Goal: Find specific page/section: Find specific page/section

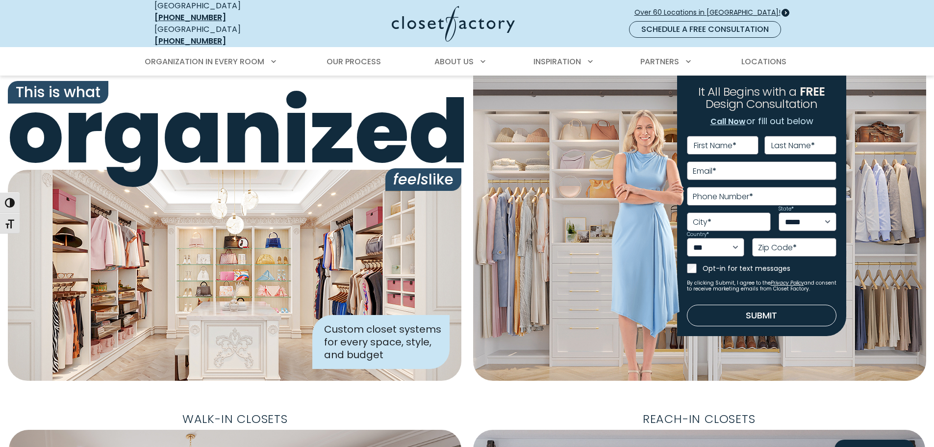
click at [697, 7] on span "Over 60 Locations in [GEOGRAPHIC_DATA]!" at bounding box center [712, 12] width 154 height 10
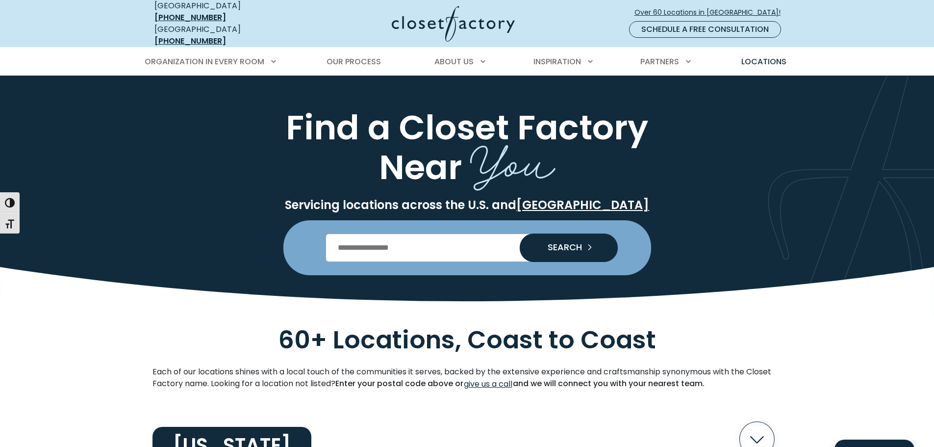
click at [425, 249] on input "Enter Postal Code" at bounding box center [467, 247] width 282 height 27
type input "*****"
click at [587, 245] on icon "Search our Nationwide Locations" at bounding box center [592, 247] width 14 height 14
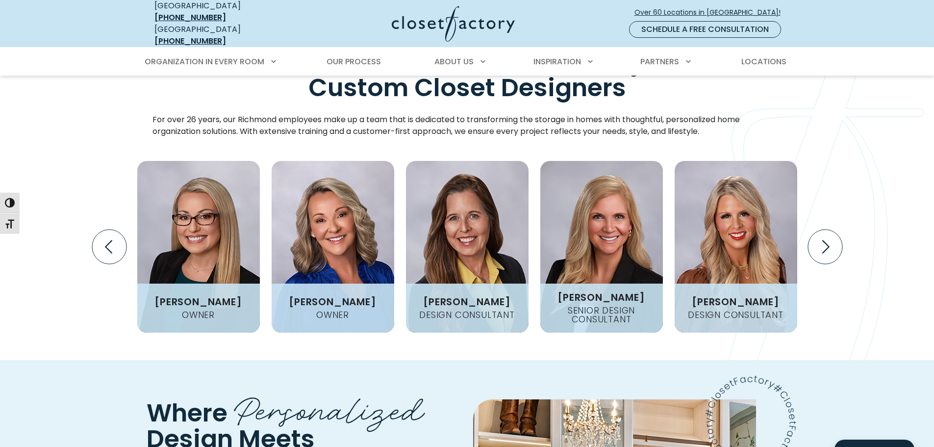
scroll to position [1275, 0]
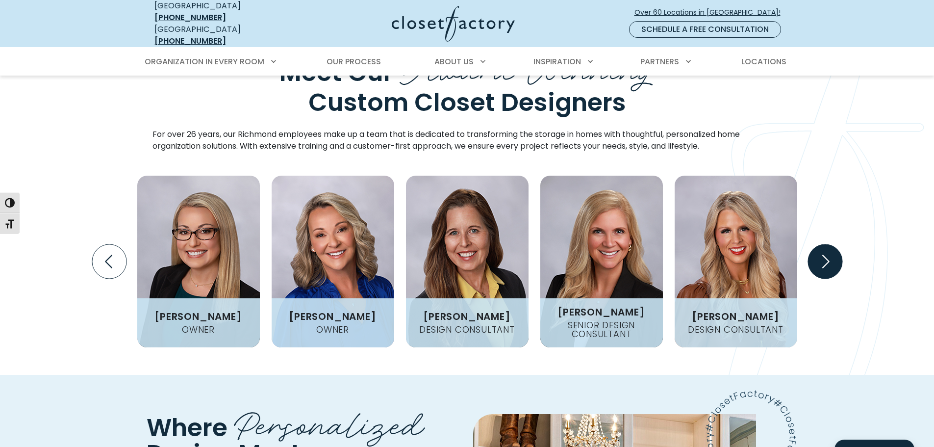
drag, startPoint x: 826, startPoint y: 218, endPoint x: 831, endPoint y: 217, distance: 5.4
click at [831, 244] on icon "Next slide" at bounding box center [825, 261] width 34 height 34
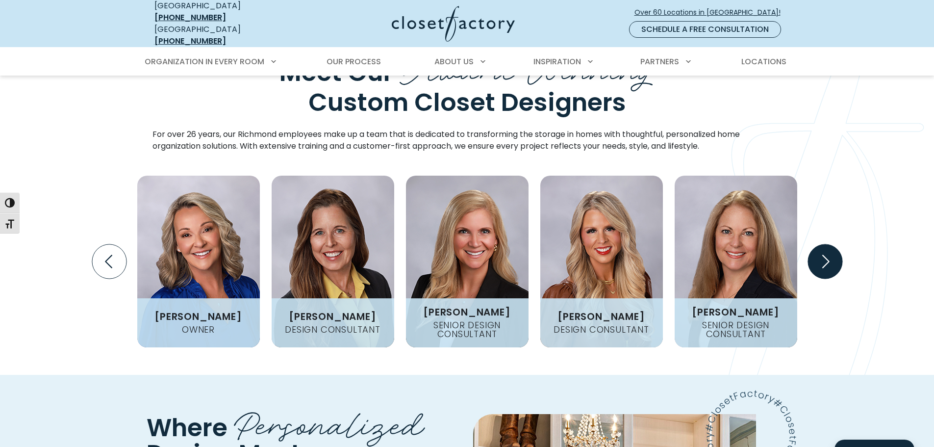
click at [832, 244] on icon "Next slide" at bounding box center [825, 261] width 34 height 34
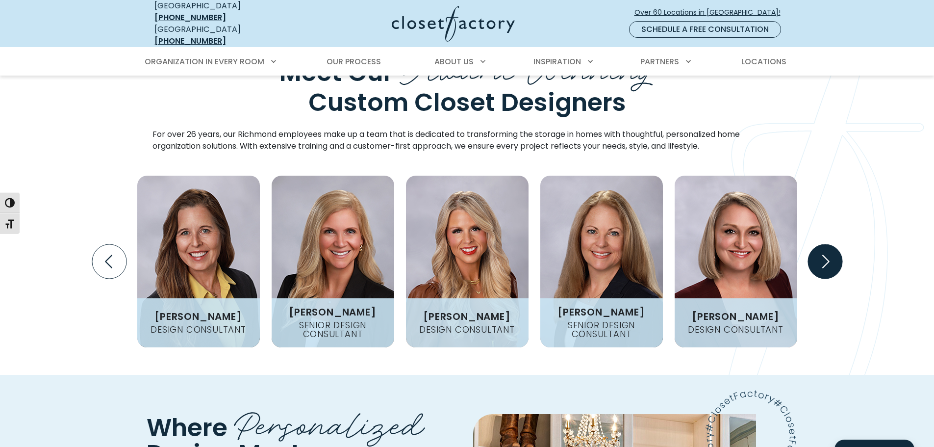
click at [832, 244] on icon "Next slide" at bounding box center [825, 261] width 34 height 34
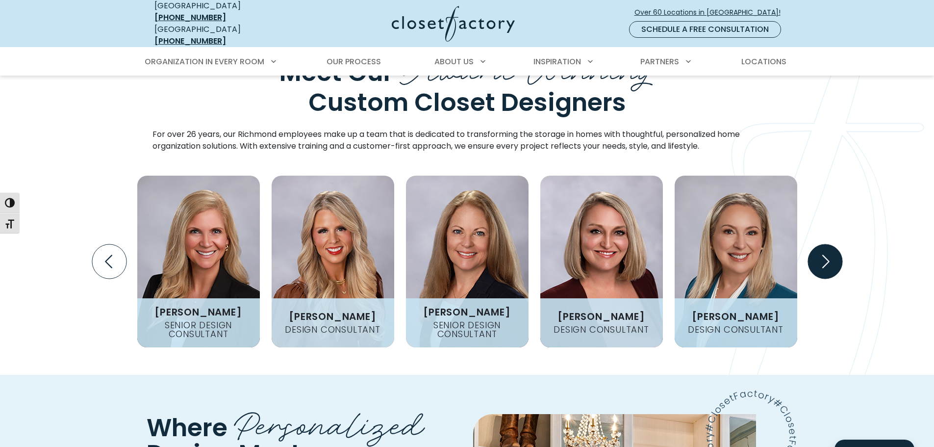
click at [829, 244] on icon "Next slide" at bounding box center [825, 261] width 34 height 34
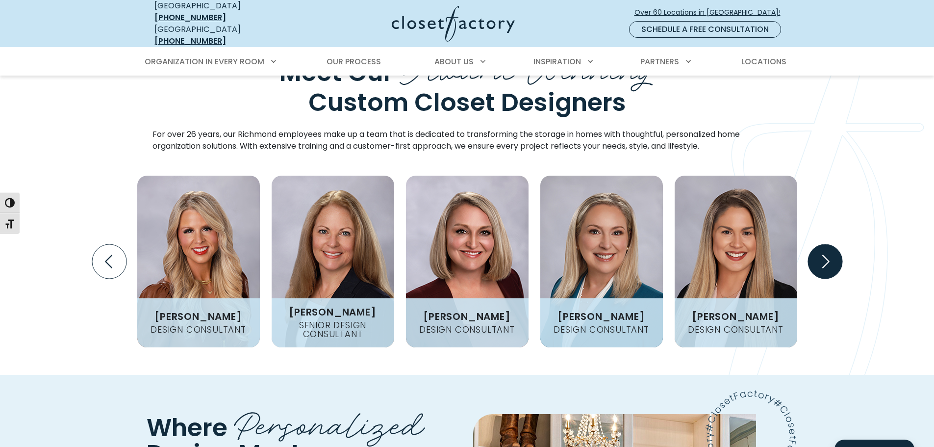
click at [829, 244] on icon "Next slide" at bounding box center [825, 261] width 34 height 34
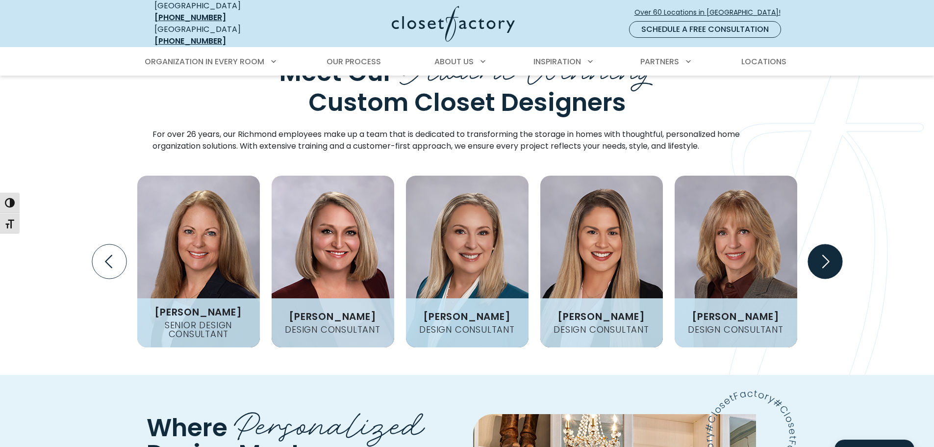
click at [829, 244] on icon "Next slide" at bounding box center [825, 261] width 34 height 34
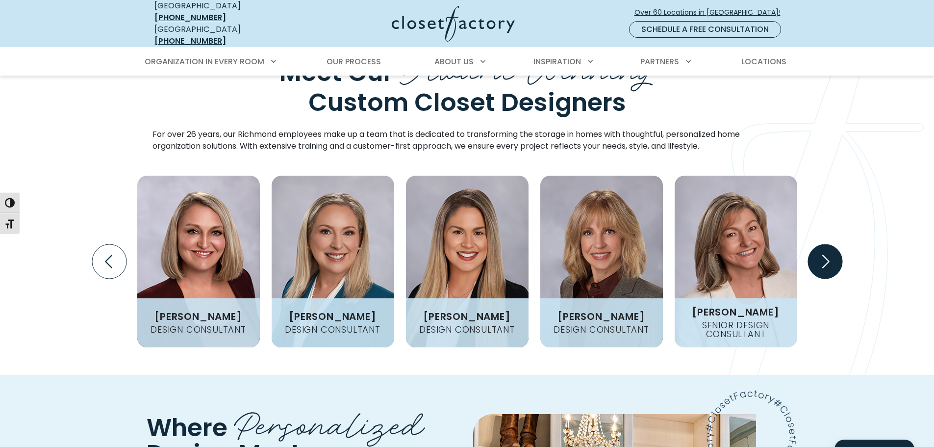
click at [829, 244] on icon "Next slide" at bounding box center [825, 261] width 34 height 34
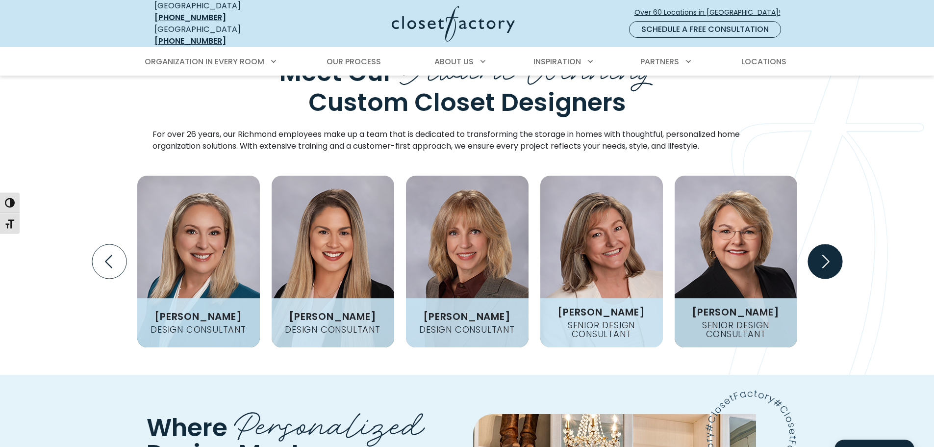
click at [829, 244] on icon "Next slide" at bounding box center [825, 261] width 34 height 34
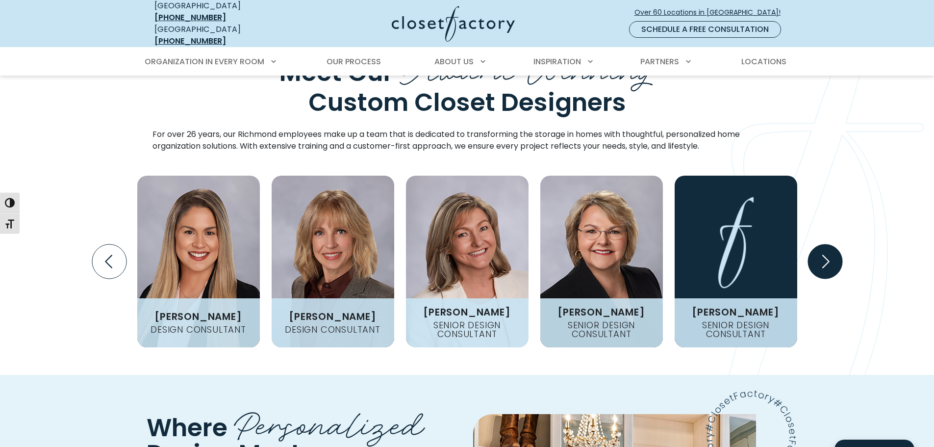
click at [829, 244] on icon "Next slide" at bounding box center [825, 261] width 34 height 34
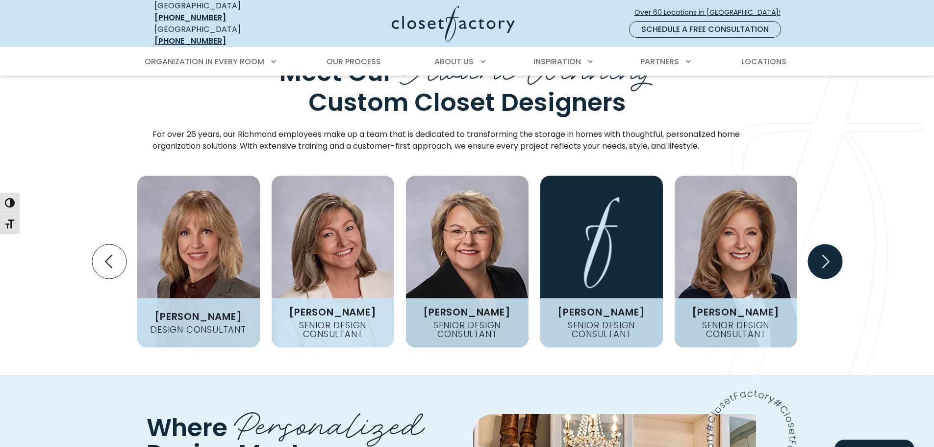
click at [829, 244] on icon "Next slide" at bounding box center [825, 261] width 34 height 34
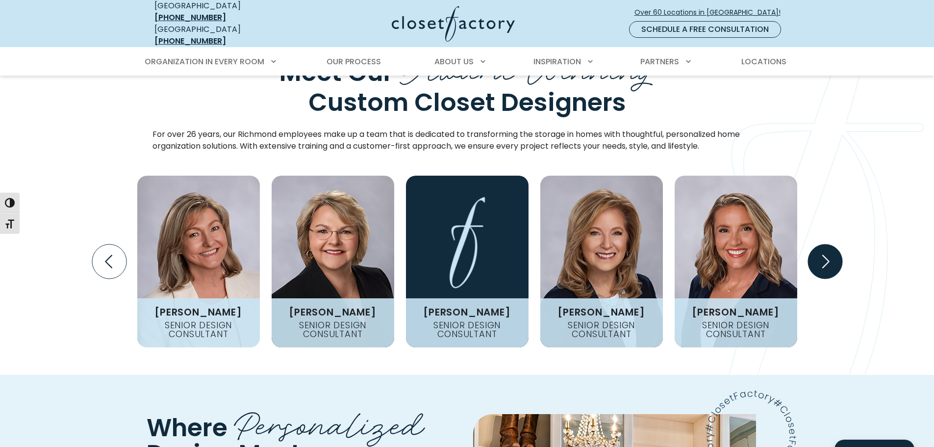
click at [829, 244] on icon "Next slide" at bounding box center [825, 261] width 34 height 34
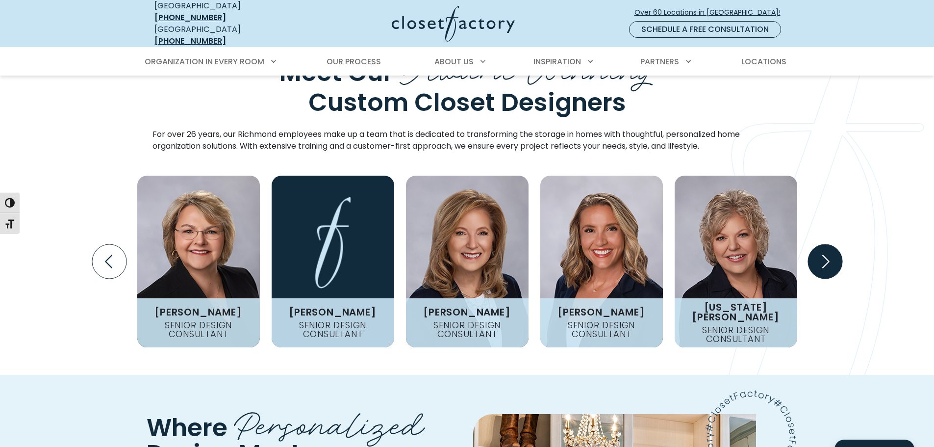
click at [829, 244] on icon "Next slide" at bounding box center [825, 261] width 34 height 34
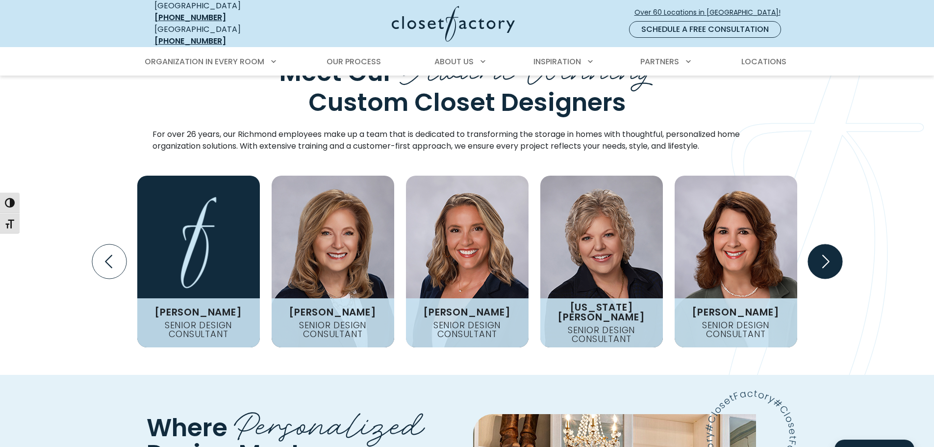
click at [829, 244] on icon "Next slide" at bounding box center [825, 261] width 34 height 34
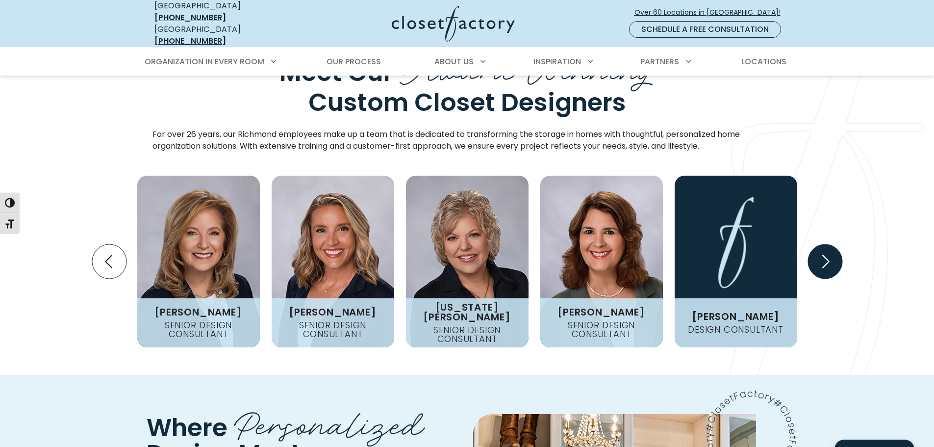
click at [829, 244] on icon "Next slide" at bounding box center [825, 261] width 34 height 34
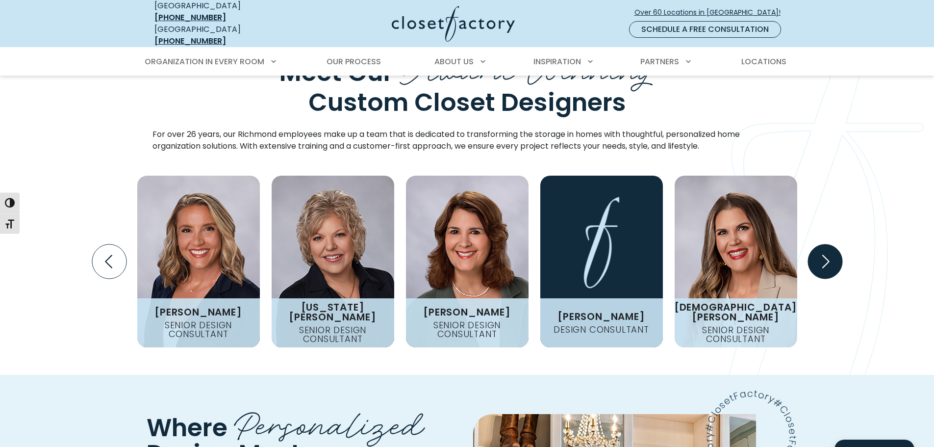
click at [829, 244] on icon "Next slide" at bounding box center [825, 261] width 34 height 34
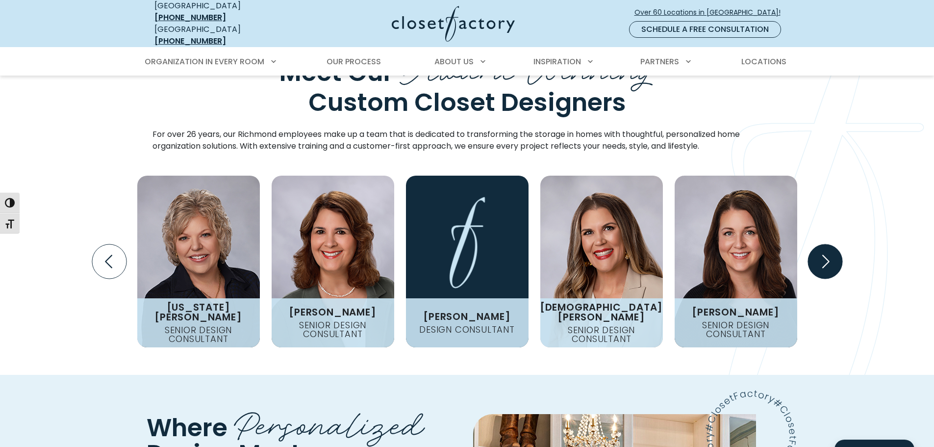
click at [829, 244] on icon "Next slide" at bounding box center [825, 261] width 34 height 34
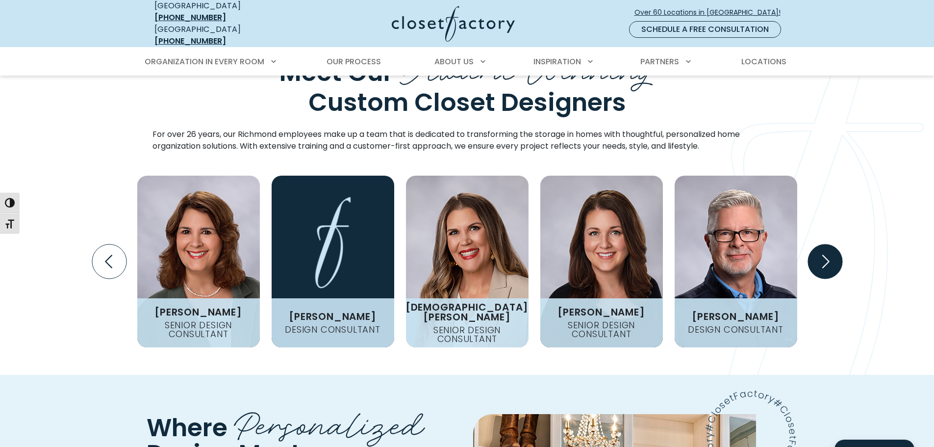
click at [829, 244] on icon "Next slide" at bounding box center [825, 261] width 34 height 34
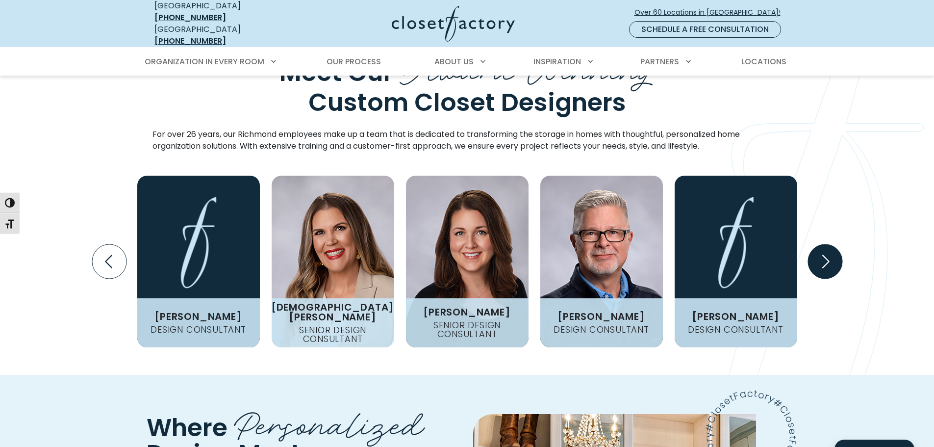
click at [829, 244] on icon "Next slide" at bounding box center [825, 261] width 34 height 34
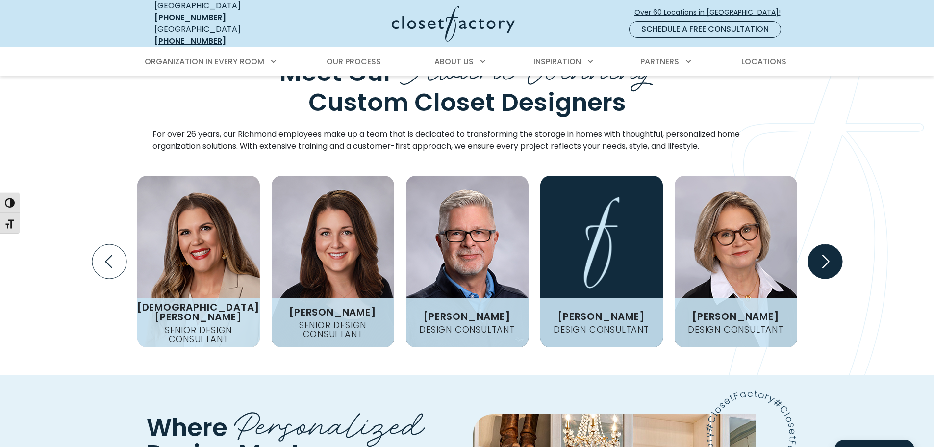
click at [829, 244] on icon "Next slide" at bounding box center [825, 261] width 34 height 34
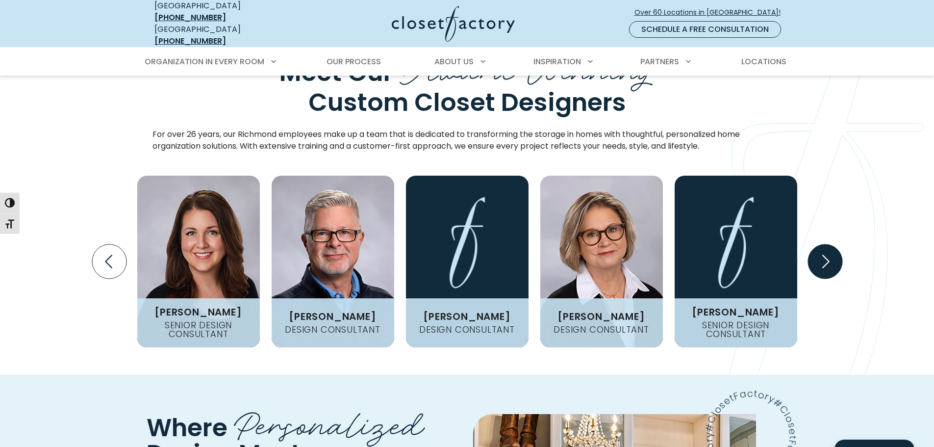
click at [825, 244] on icon "Next slide" at bounding box center [825, 261] width 34 height 34
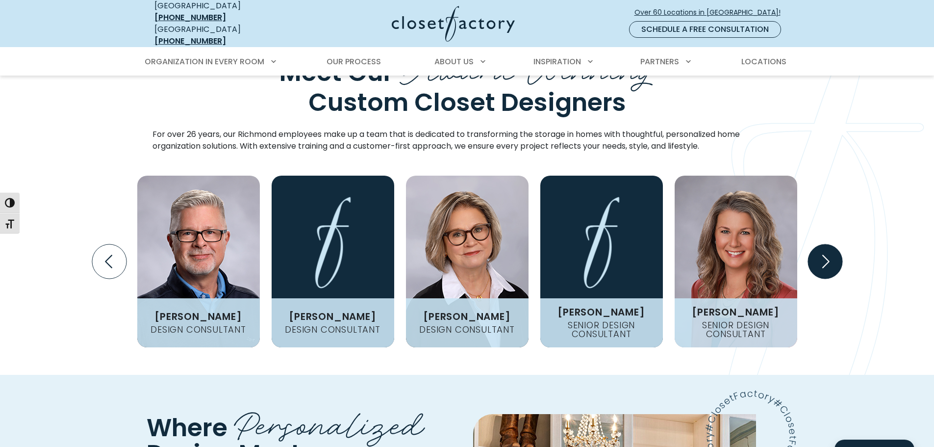
click at [825, 244] on icon "Next slide" at bounding box center [825, 261] width 34 height 34
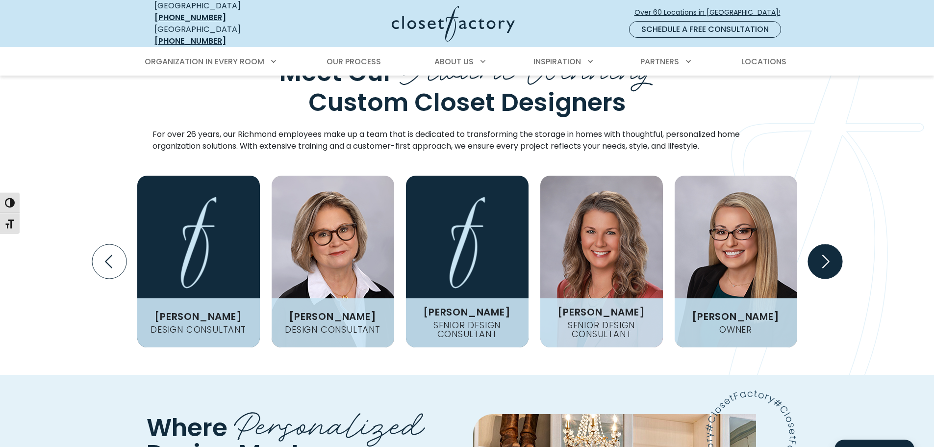
click at [825, 244] on icon "Next slide" at bounding box center [825, 261] width 34 height 34
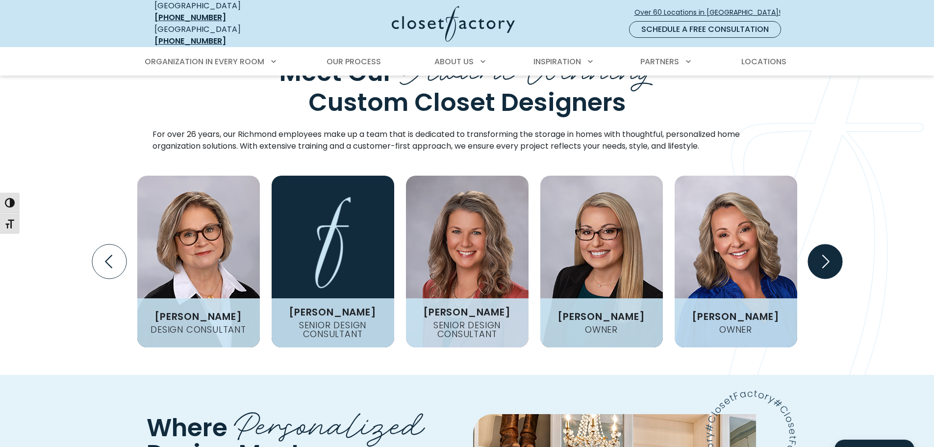
click at [825, 244] on icon "Next slide" at bounding box center [825, 261] width 34 height 34
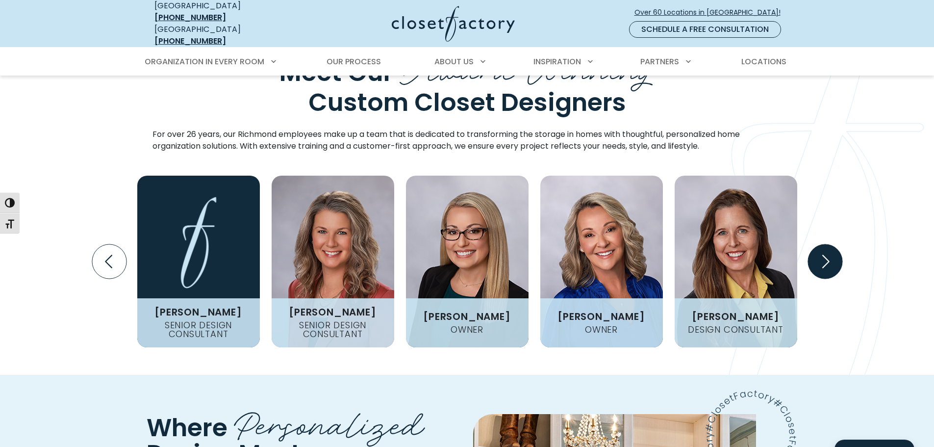
click at [825, 244] on icon "Next slide" at bounding box center [825, 261] width 34 height 34
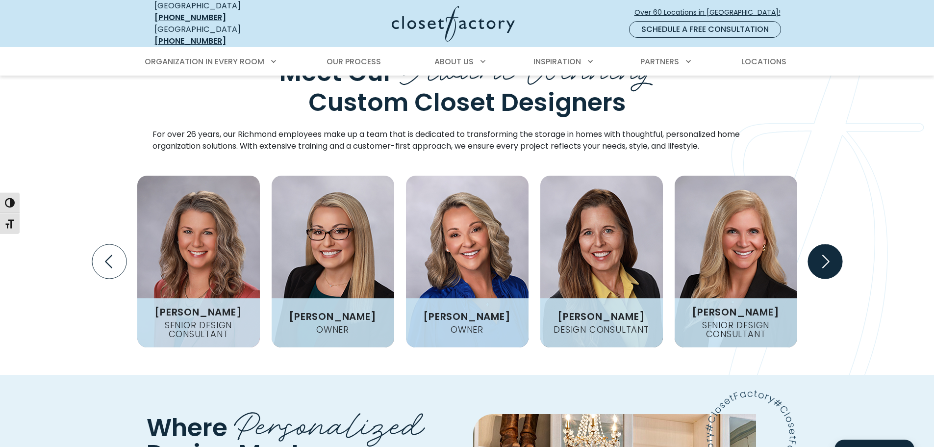
click at [825, 244] on icon "Next slide" at bounding box center [825, 261] width 34 height 34
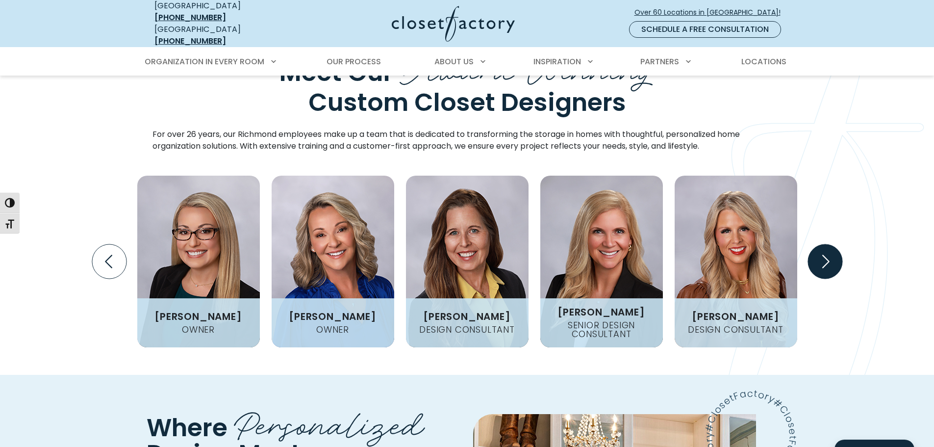
click at [825, 244] on icon "Next slide" at bounding box center [825, 261] width 34 height 34
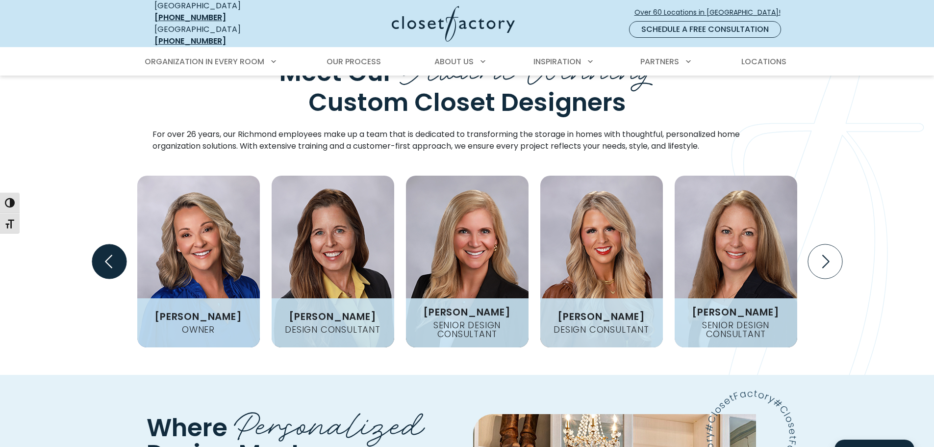
click at [97, 244] on icon "Previous slide" at bounding box center [109, 261] width 34 height 34
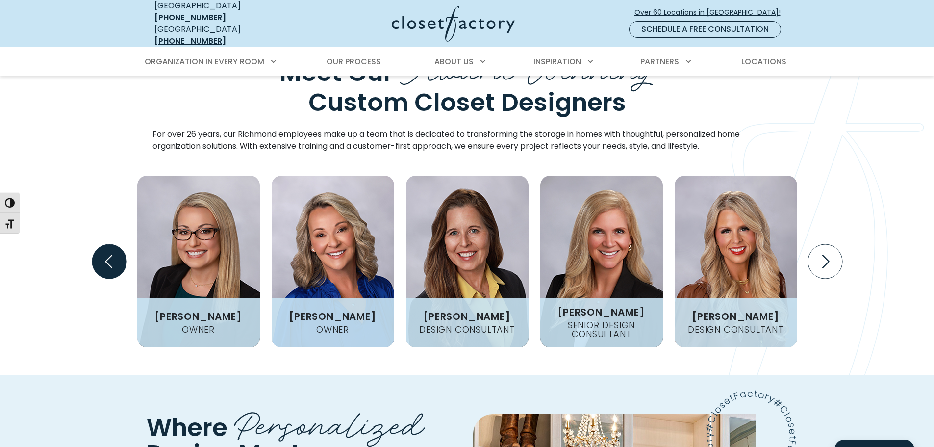
click at [97, 244] on icon "Previous slide" at bounding box center [109, 261] width 34 height 34
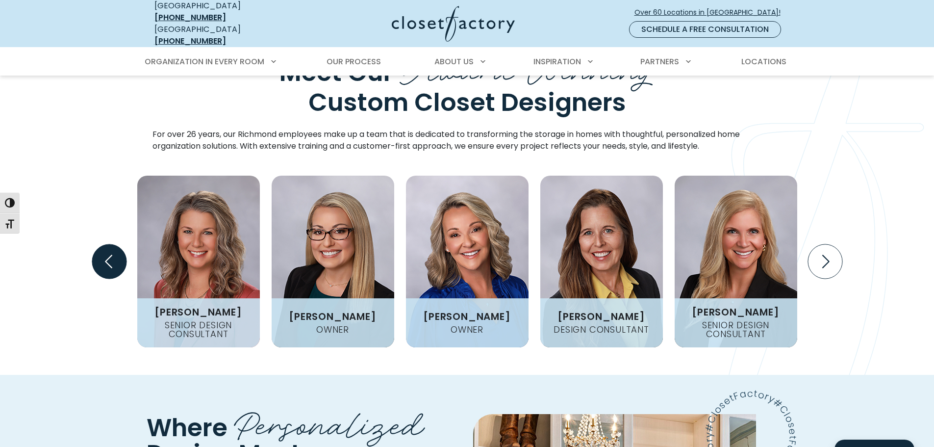
click at [97, 244] on icon "Previous slide" at bounding box center [109, 261] width 34 height 34
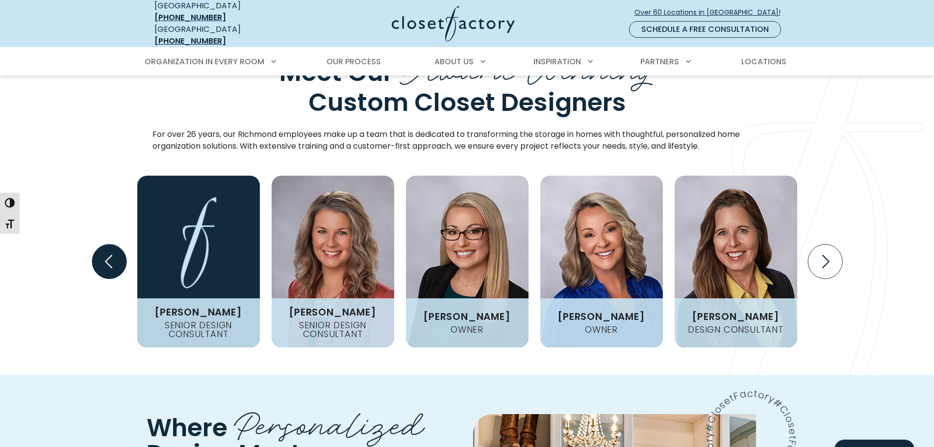
click at [97, 244] on icon "Previous slide" at bounding box center [109, 261] width 34 height 34
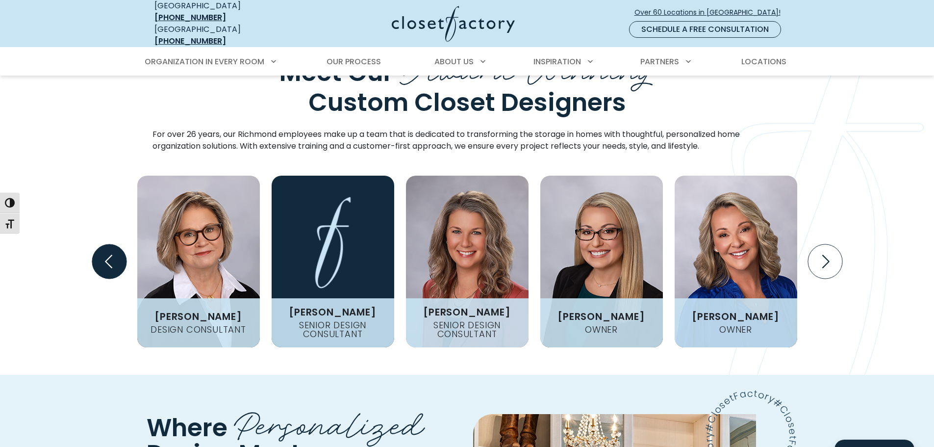
click at [97, 244] on icon "Previous slide" at bounding box center [109, 261] width 34 height 34
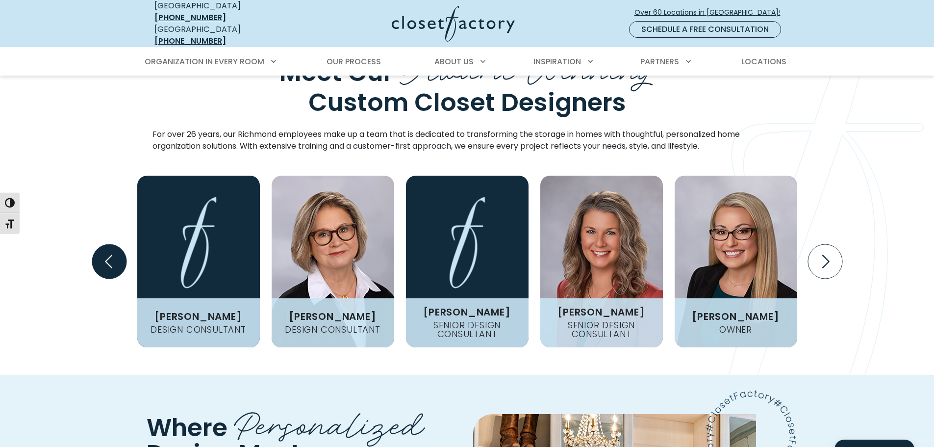
click at [97, 244] on icon "Previous slide" at bounding box center [109, 261] width 34 height 34
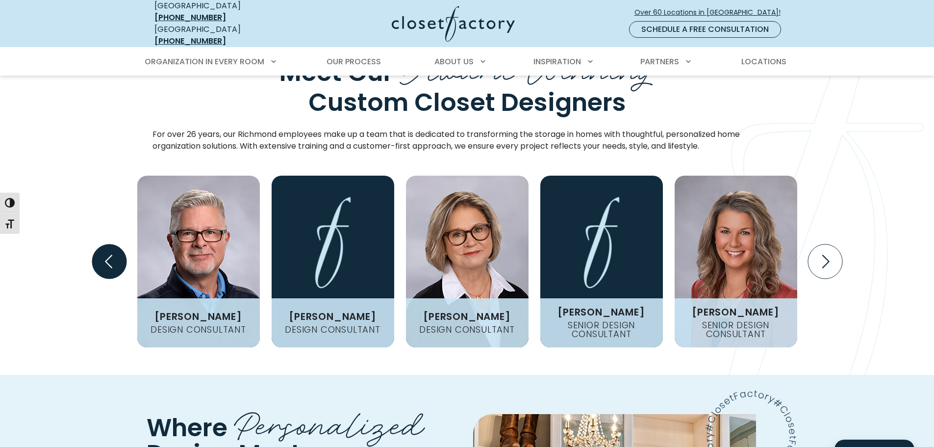
click at [97, 244] on icon "Previous slide" at bounding box center [109, 261] width 34 height 34
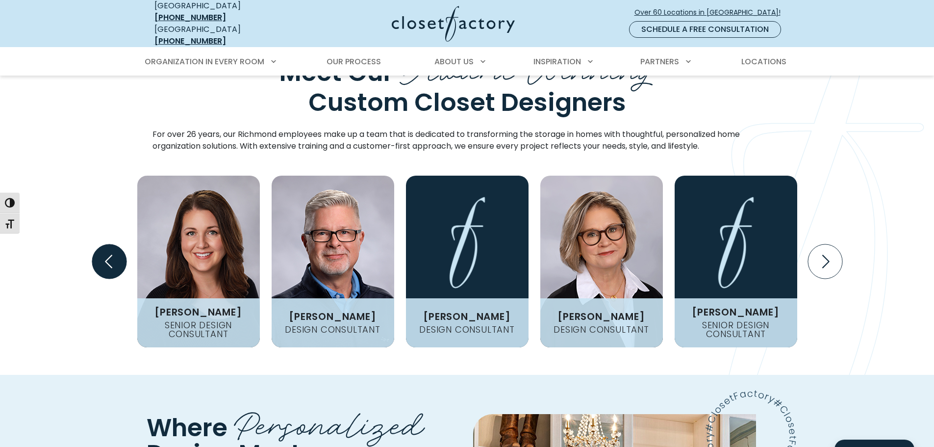
click at [97, 244] on icon "Previous slide" at bounding box center [109, 261] width 34 height 34
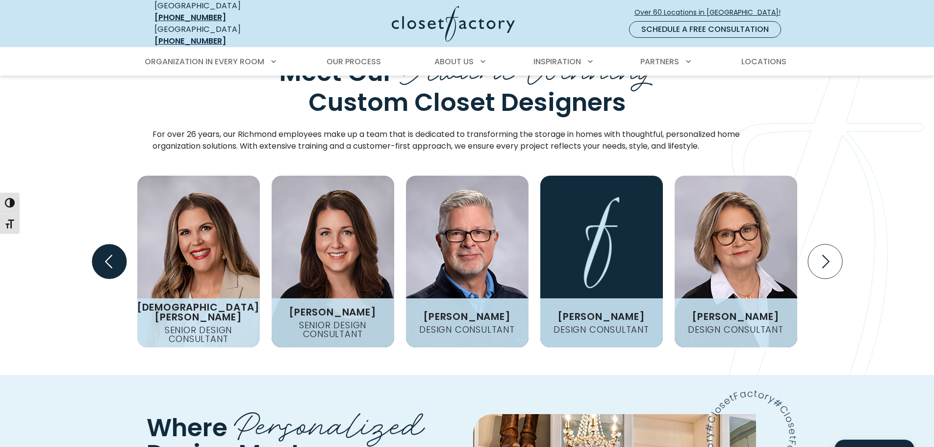
click at [97, 244] on icon "Previous slide" at bounding box center [109, 261] width 34 height 34
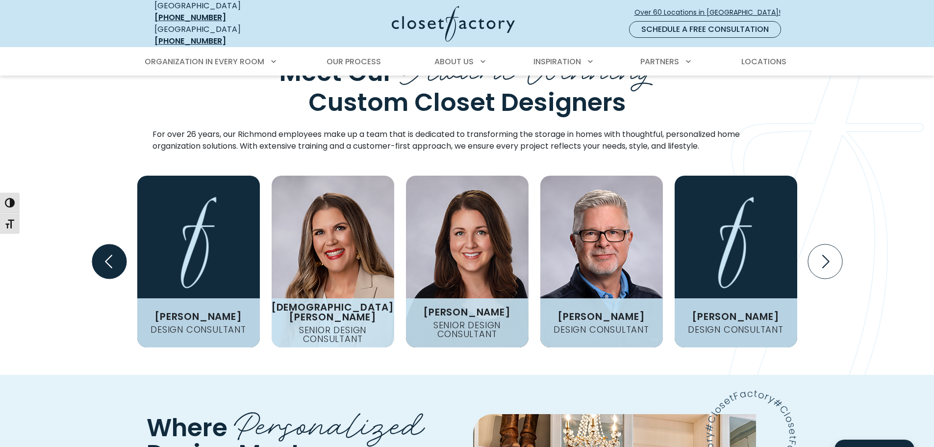
click at [97, 244] on icon "Previous slide" at bounding box center [109, 261] width 34 height 34
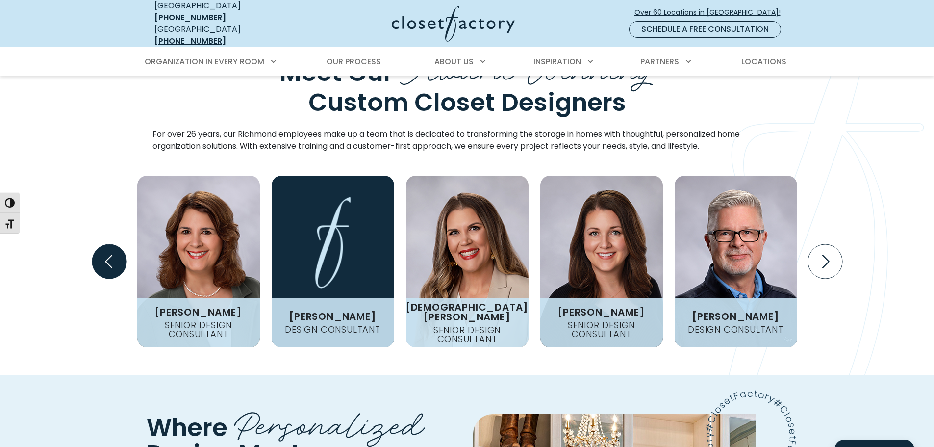
click at [97, 244] on icon "Previous slide" at bounding box center [109, 261] width 34 height 34
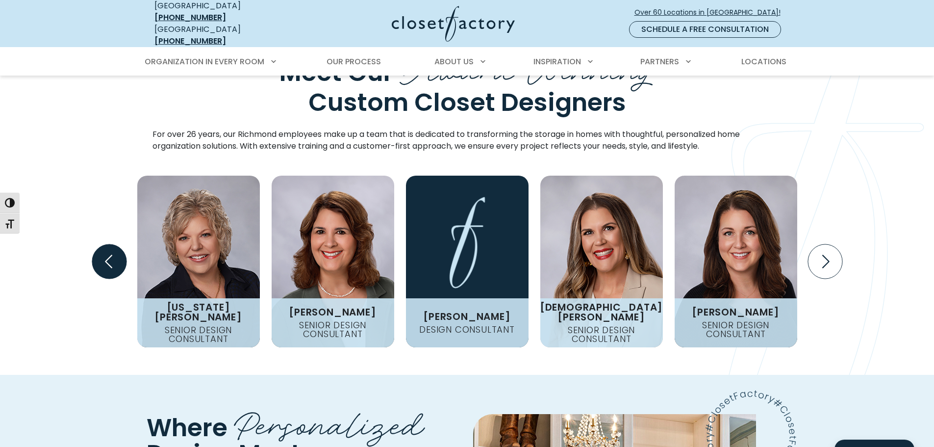
click at [97, 244] on icon "Previous slide" at bounding box center [109, 261] width 34 height 34
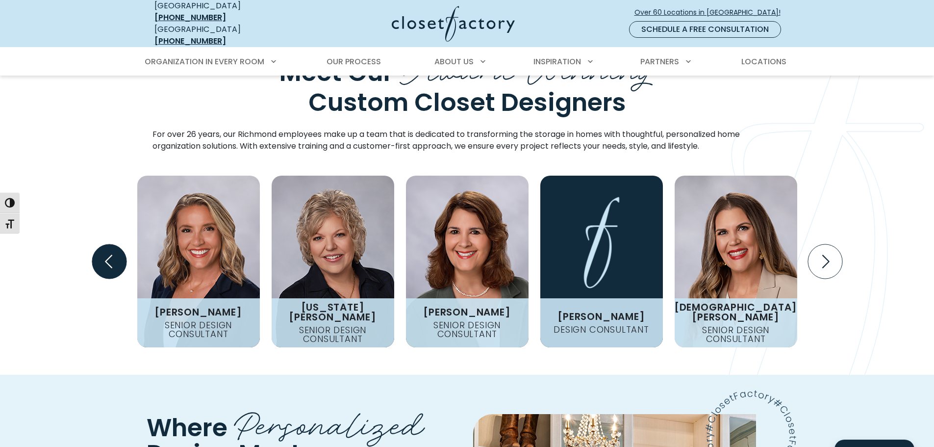
click at [97, 244] on icon "Previous slide" at bounding box center [109, 261] width 34 height 34
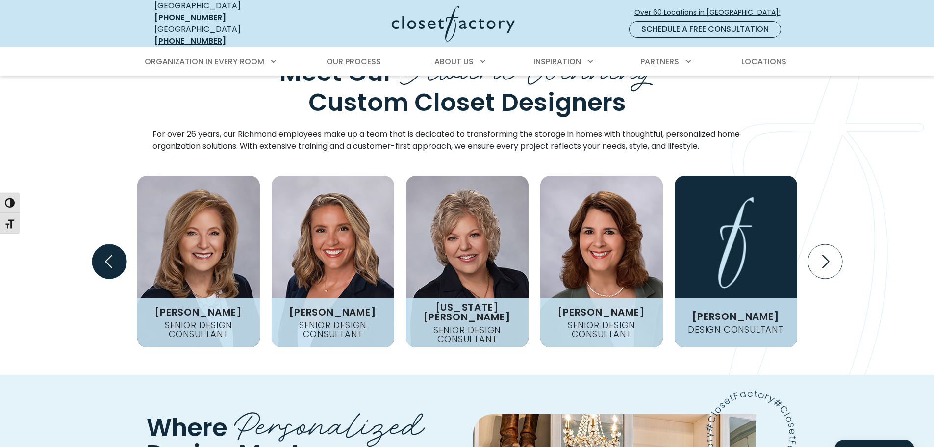
click at [97, 244] on icon "Previous slide" at bounding box center [109, 261] width 34 height 34
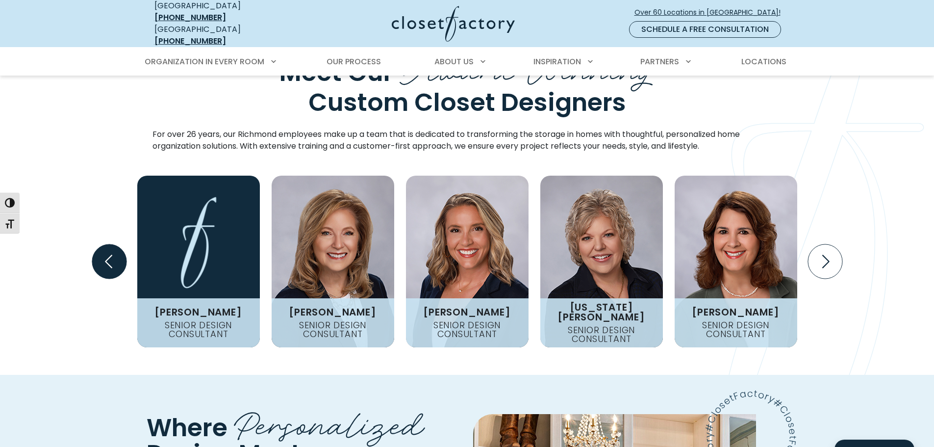
click at [97, 244] on icon "Previous slide" at bounding box center [109, 261] width 34 height 34
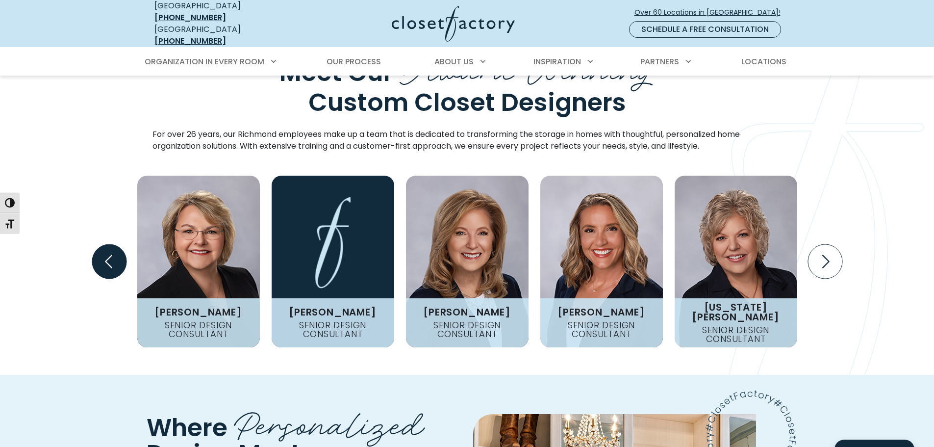
click at [97, 244] on icon "Previous slide" at bounding box center [109, 261] width 34 height 34
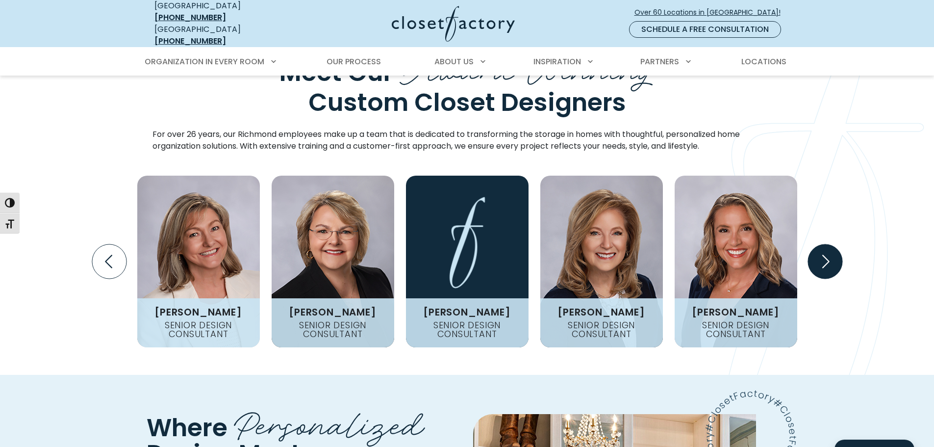
click at [821, 244] on icon "Next slide" at bounding box center [825, 261] width 34 height 34
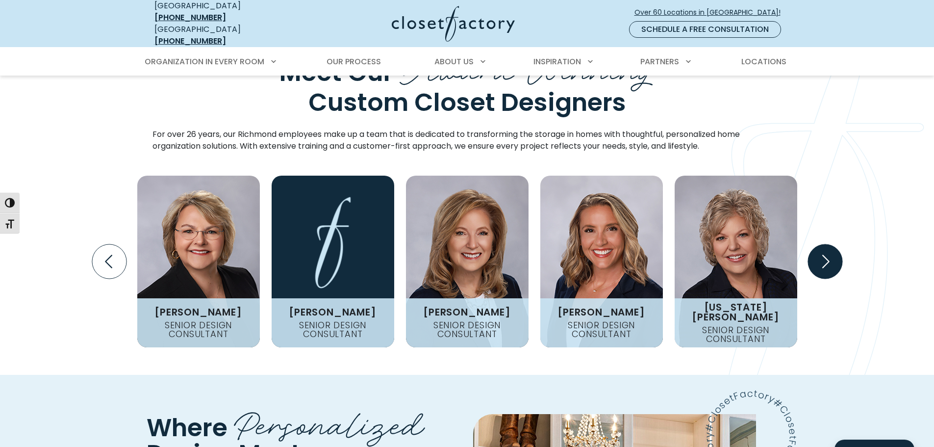
click at [821, 244] on icon "Next slide" at bounding box center [825, 261] width 34 height 34
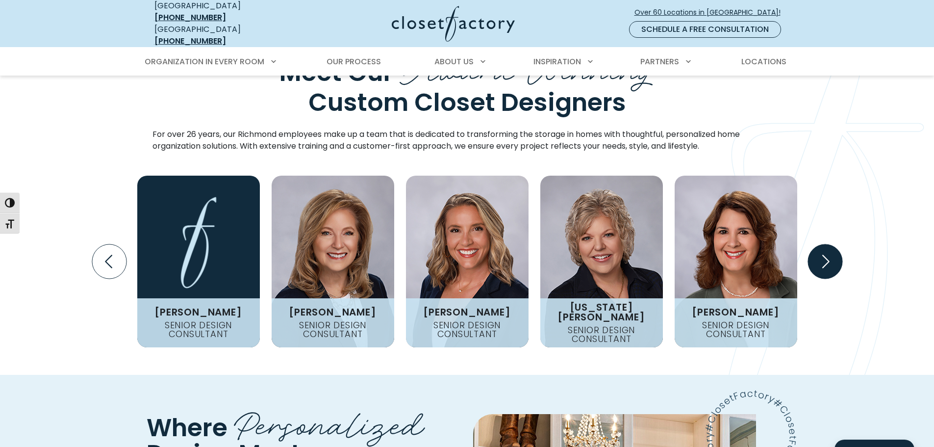
click at [821, 244] on icon "Next slide" at bounding box center [825, 261] width 34 height 34
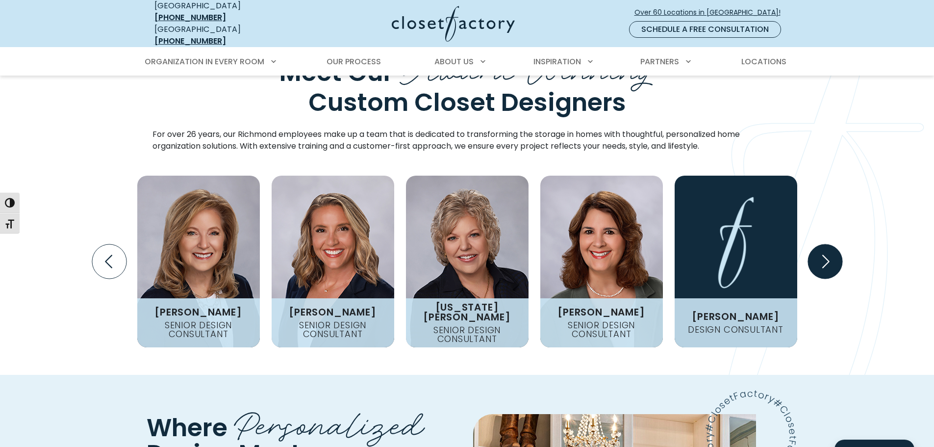
click at [821, 244] on icon "Next slide" at bounding box center [825, 261] width 34 height 34
